Goal: Transaction & Acquisition: Purchase product/service

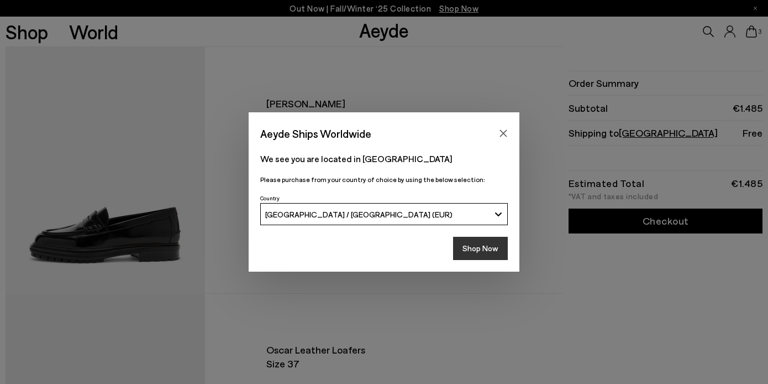
click at [500, 250] on button "Shop Now" at bounding box center [480, 248] width 55 height 23
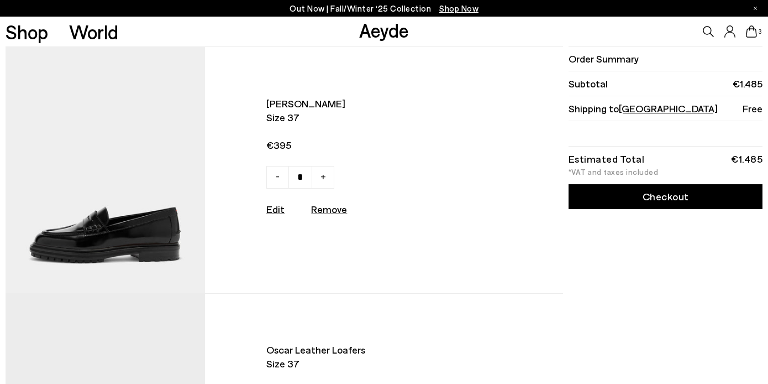
click at [752, 33] on icon at bounding box center [751, 31] width 11 height 12
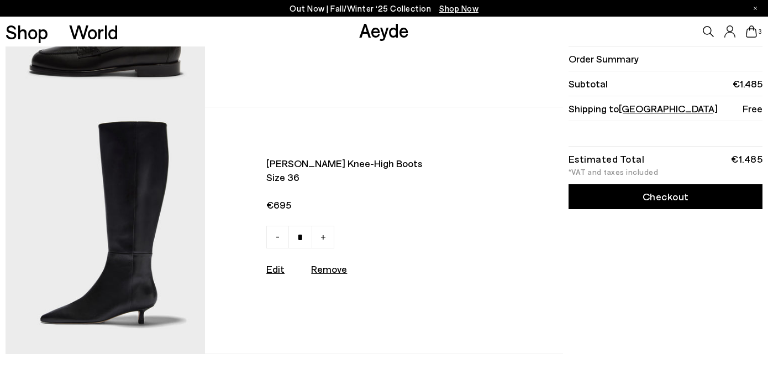
scroll to position [447, 0]
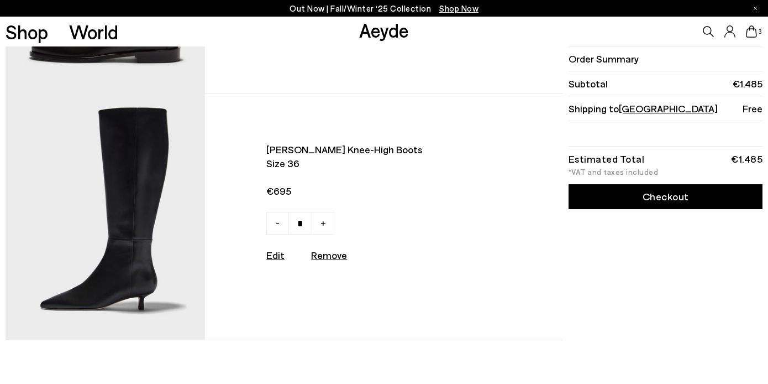
click at [118, 218] on img at bounding box center [106, 216] width 200 height 246
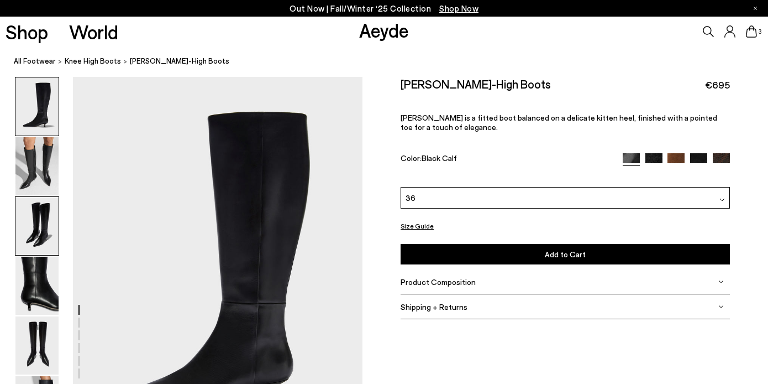
click at [34, 228] on img at bounding box center [36, 226] width 43 height 58
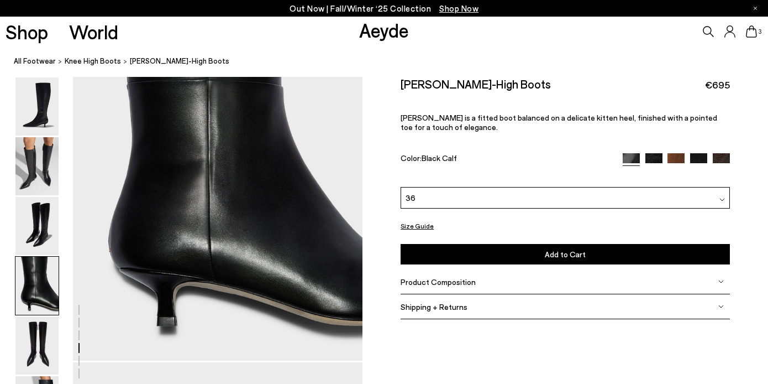
scroll to position [1266, 0]
click at [47, 189] on img at bounding box center [36, 166] width 43 height 58
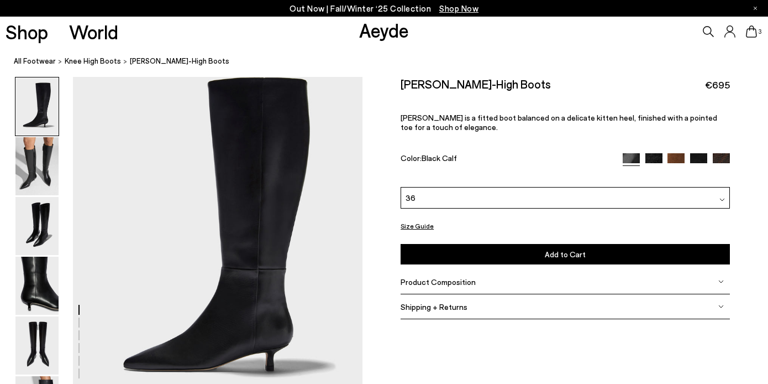
scroll to position [0, 0]
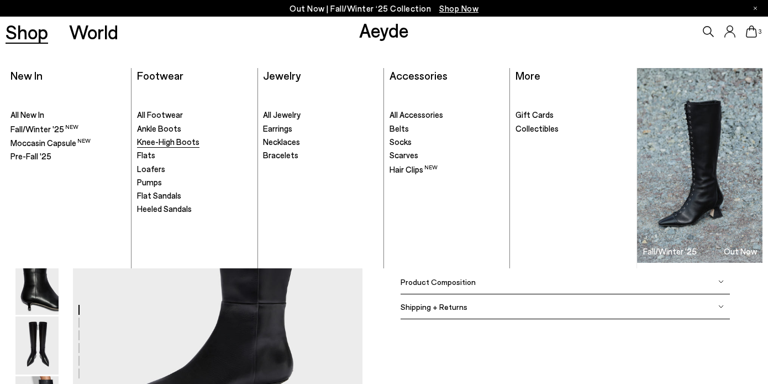
click at [159, 140] on span "Knee-High Boots" at bounding box center [168, 142] width 62 height 10
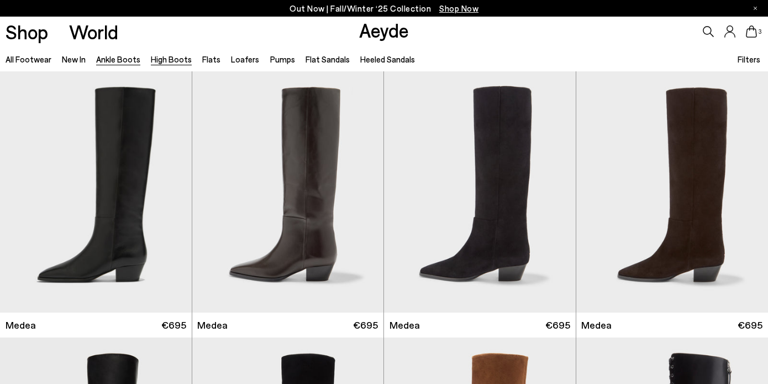
click at [114, 57] on link "Ankle Boots" at bounding box center [118, 59] width 44 height 10
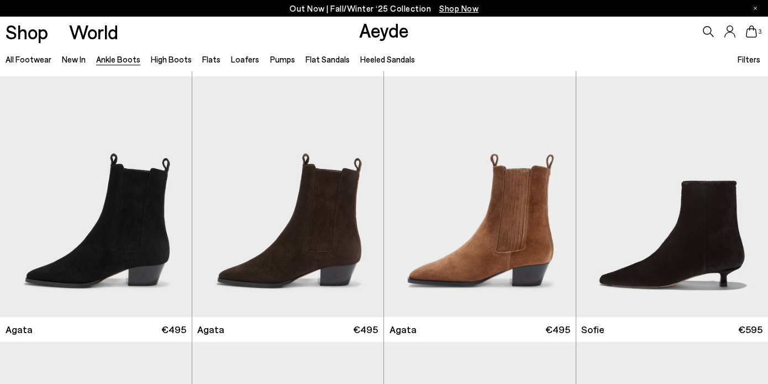
scroll to position [880, 0]
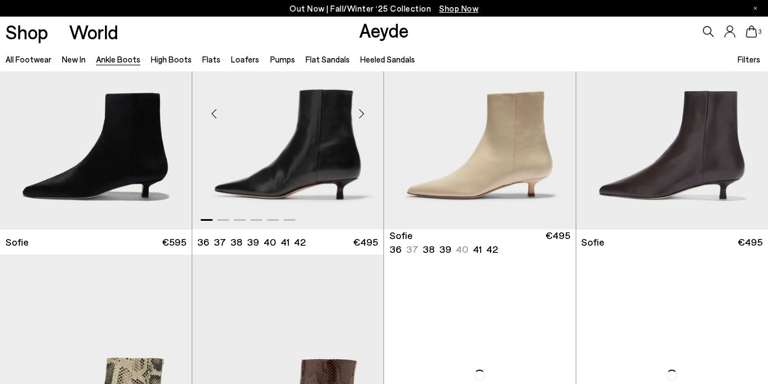
click at [364, 113] on div "Next slide" at bounding box center [361, 113] width 33 height 33
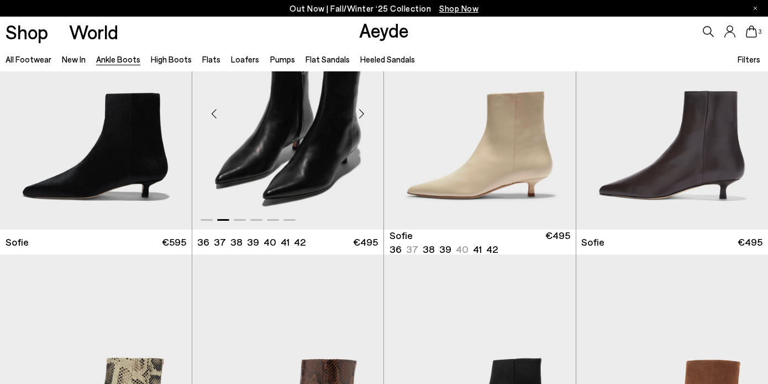
click at [364, 113] on div "Next slide" at bounding box center [361, 113] width 33 height 33
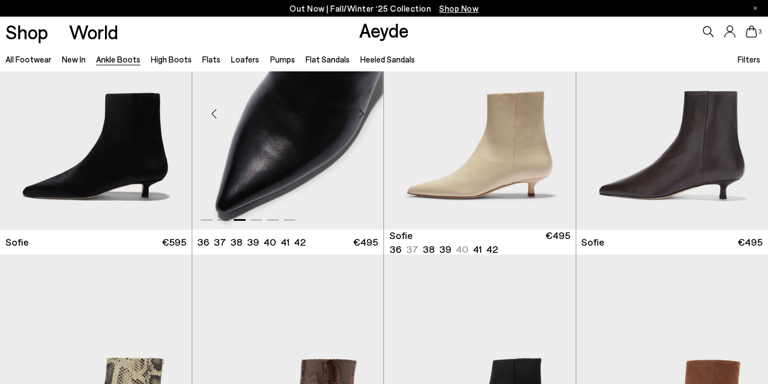
click at [322, 143] on img "3 / 6" at bounding box center [288, 108] width 192 height 241
click at [309, 153] on img "3 / 6" at bounding box center [288, 108] width 192 height 241
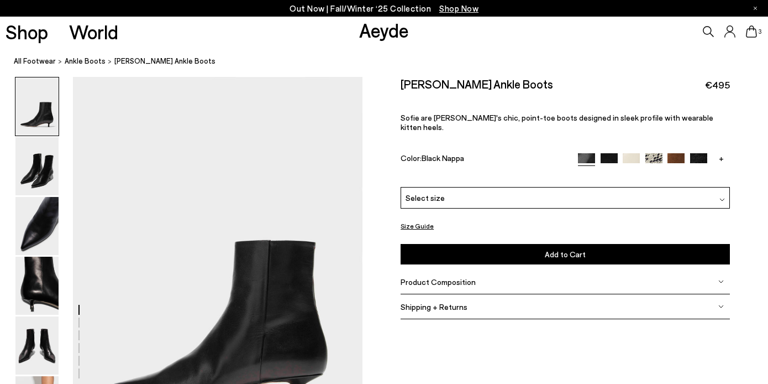
click at [37, 223] on img at bounding box center [36, 226] width 43 height 58
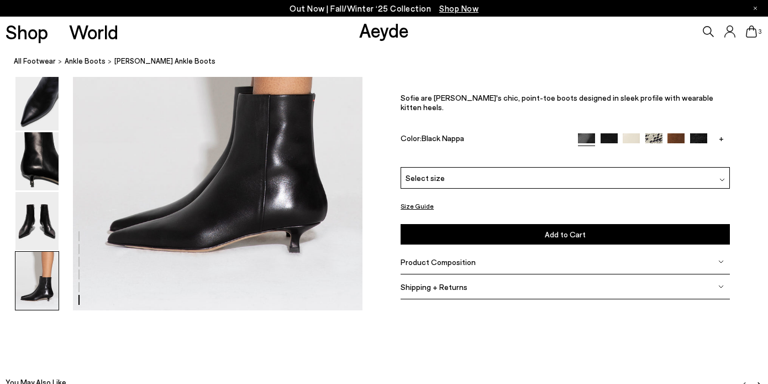
scroll to position [2090, 0]
